Goal: Entertainment & Leisure: Consume media (video, audio)

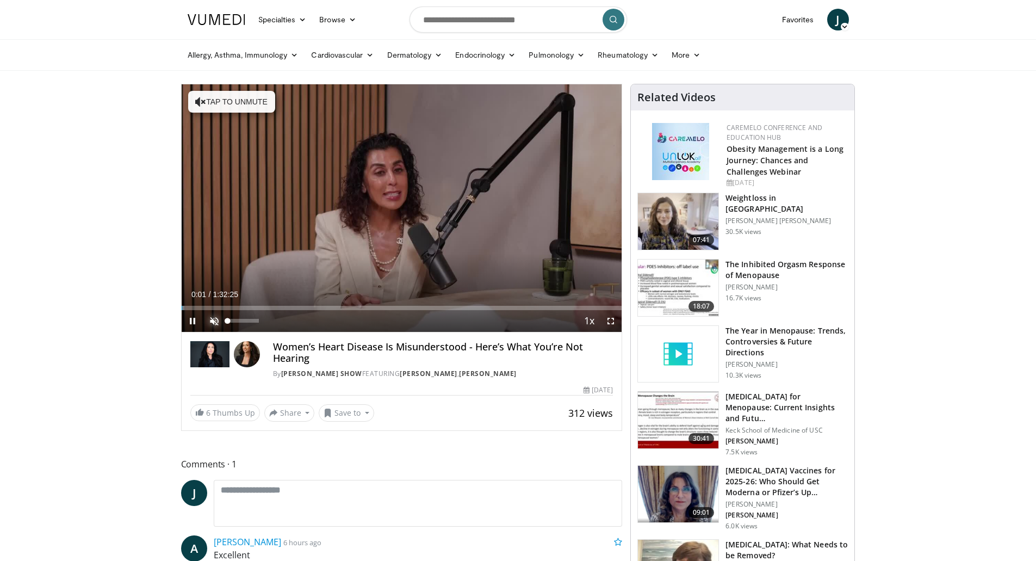
click at [214, 317] on span "Video Player" at bounding box center [214, 321] width 22 height 22
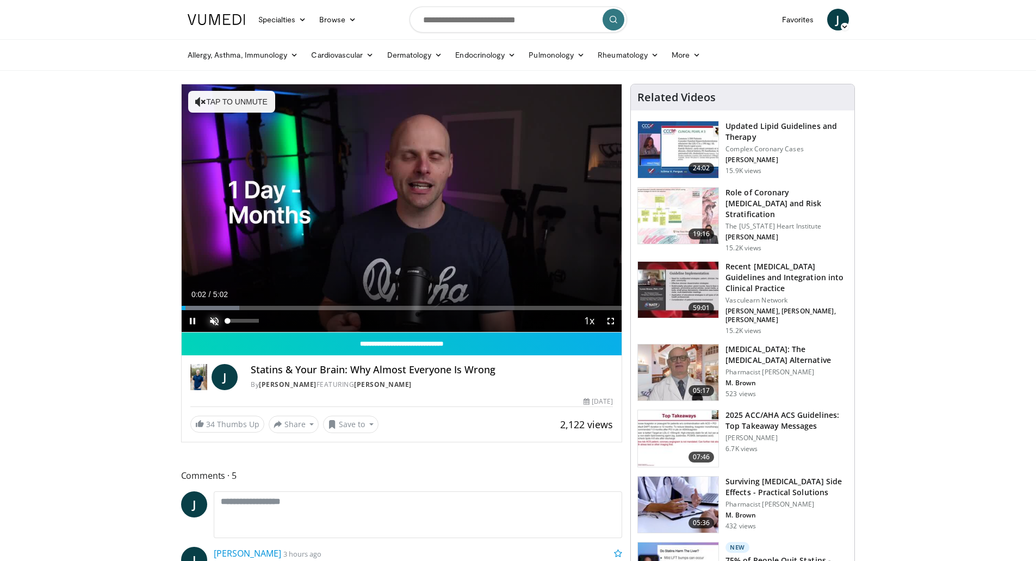
click at [211, 318] on span "Video Player" at bounding box center [214, 321] width 22 height 22
drag, startPoint x: 252, startPoint y: 324, endPoint x: 264, endPoint y: 324, distance: 12.0
click at [264, 324] on div "Mute 100%" at bounding box center [241, 321] width 76 height 22
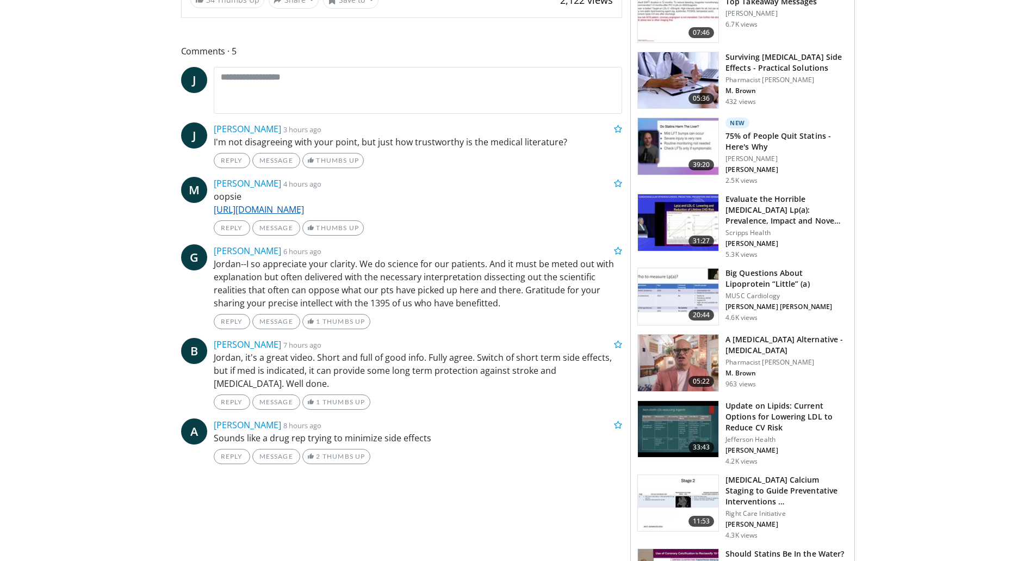
scroll to position [435, 0]
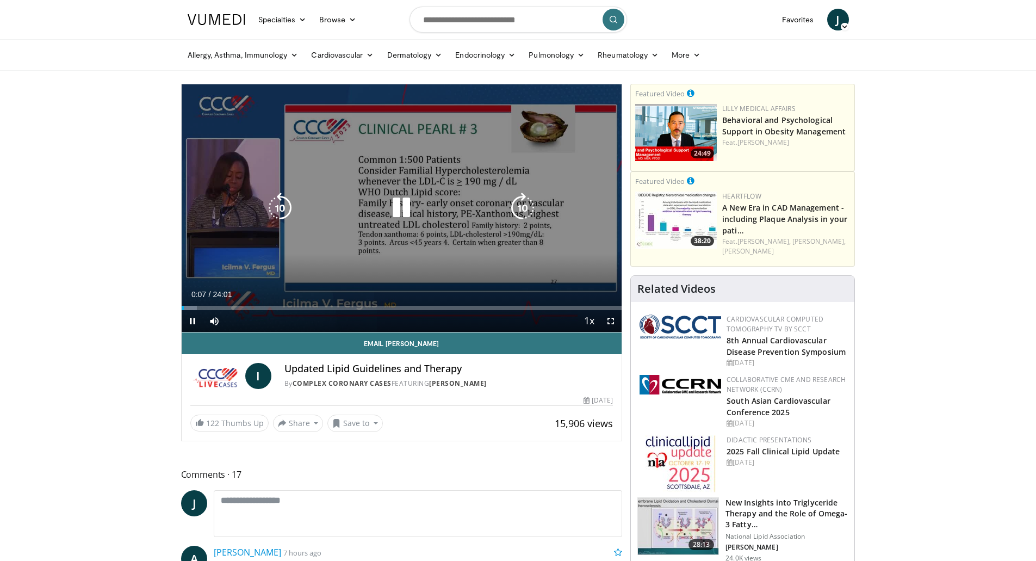
click at [397, 208] on icon "Video Player" at bounding box center [401, 207] width 30 height 30
